Goal: Information Seeking & Learning: Learn about a topic

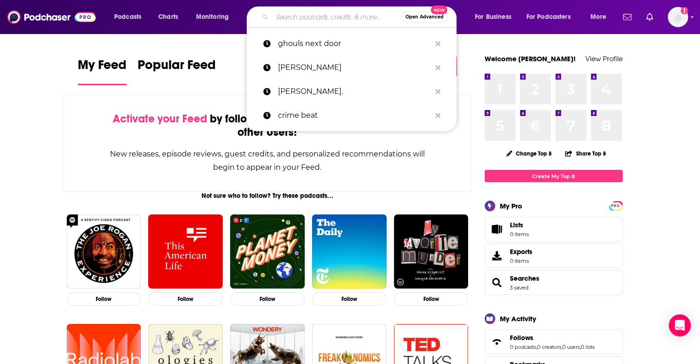
click at [339, 19] on input "Search podcasts, credits, & more..." at bounding box center [336, 17] width 129 height 15
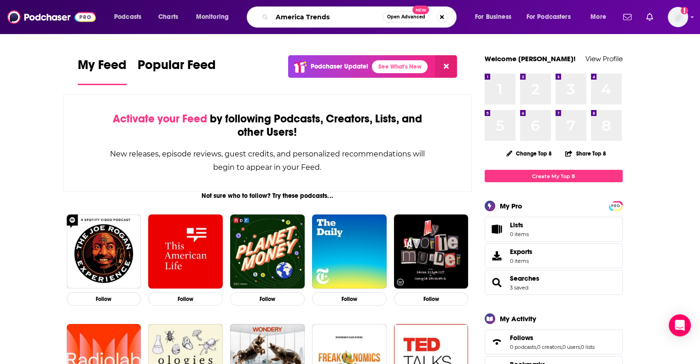
type input "America Trends"
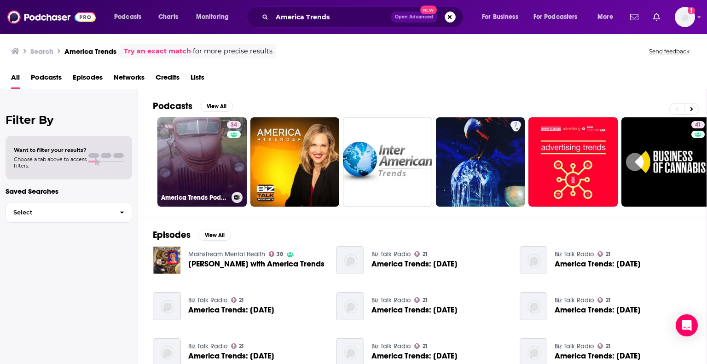
click at [188, 164] on link "34 America Trends Podcast" at bounding box center [201, 161] width 89 height 89
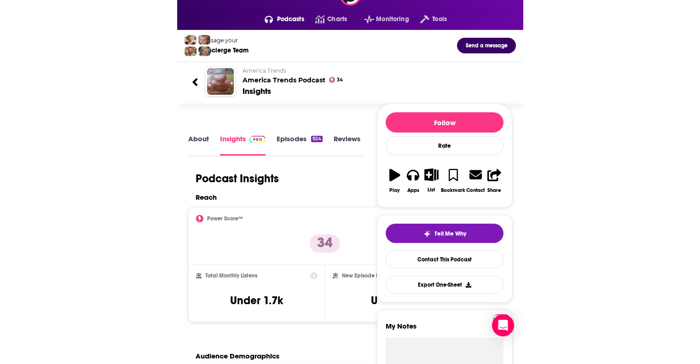
scroll to position [22, 0]
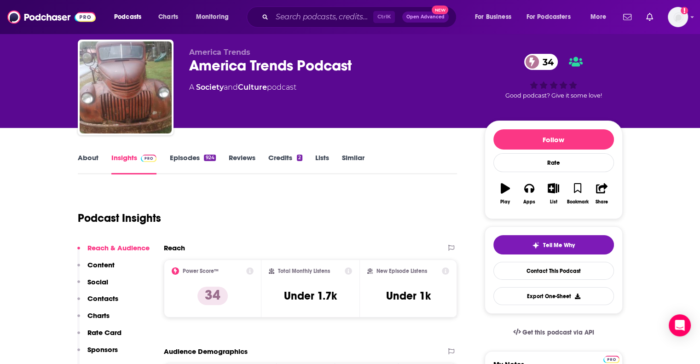
click at [190, 156] on link "Episodes 924" at bounding box center [192, 163] width 46 height 21
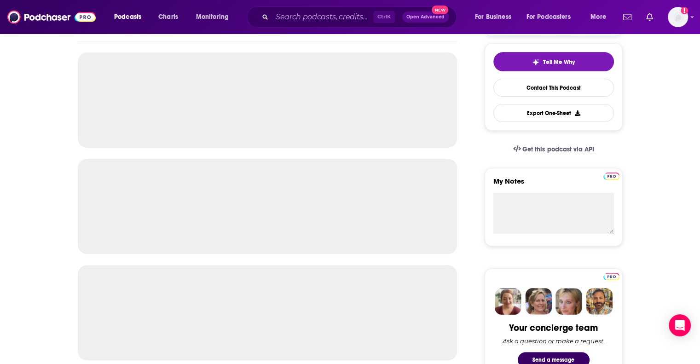
scroll to position [206, 0]
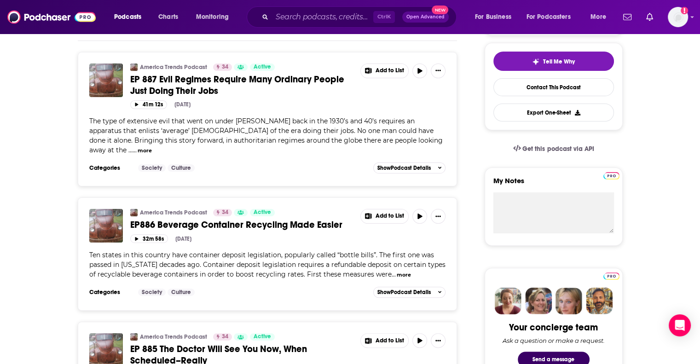
click at [263, 234] on div "32m 58s [DATE]" at bounding box center [288, 238] width 316 height 9
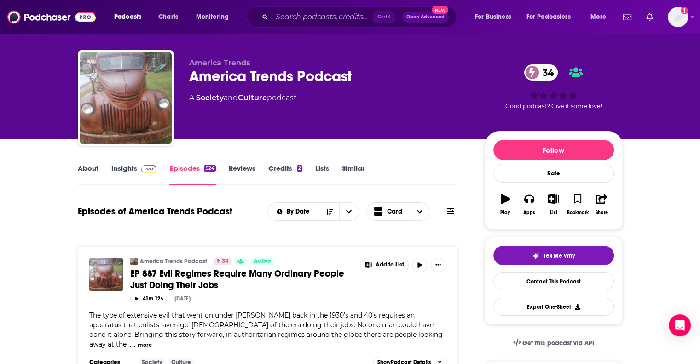
scroll to position [0, 0]
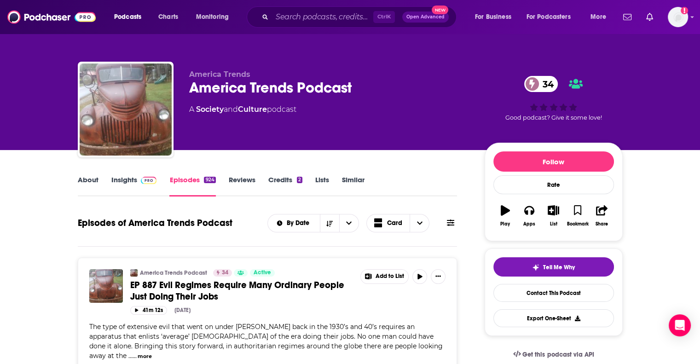
click at [90, 184] on link "About" at bounding box center [88, 185] width 21 height 21
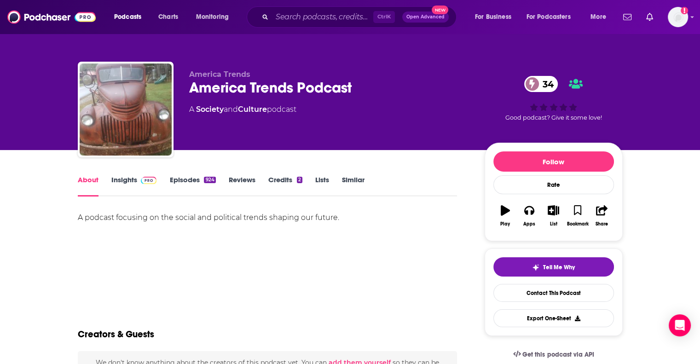
click at [125, 175] on link "Insights" at bounding box center [134, 185] width 46 height 21
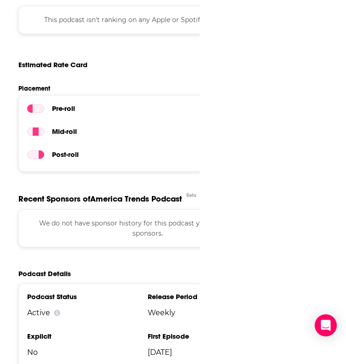
scroll to position [0, 23]
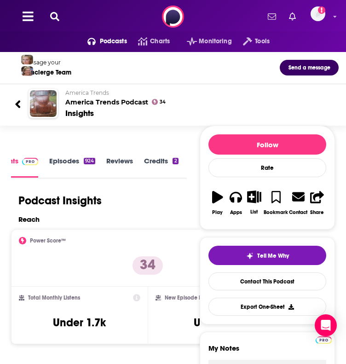
click at [190, 106] on div "America Trends [GEOGRAPHIC_DATA] Trends Podcast 34" at bounding box center [198, 97] width 266 height 17
